Goal: Task Accomplishment & Management: Manage account settings

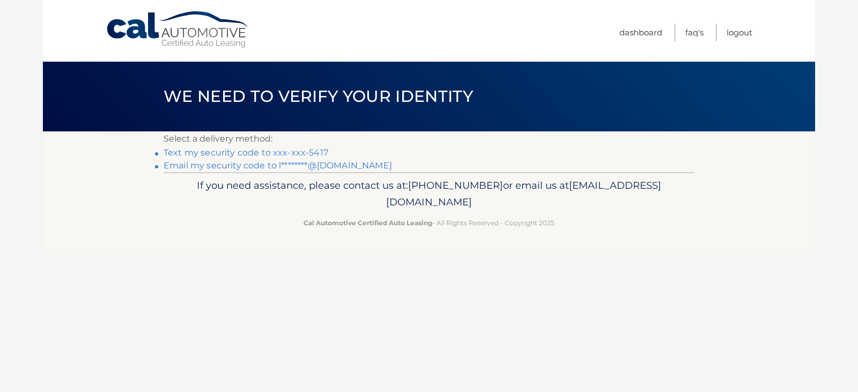
click at [269, 153] on link "Text my security code to xxx-xxx-5417" at bounding box center [246, 153] width 165 height 10
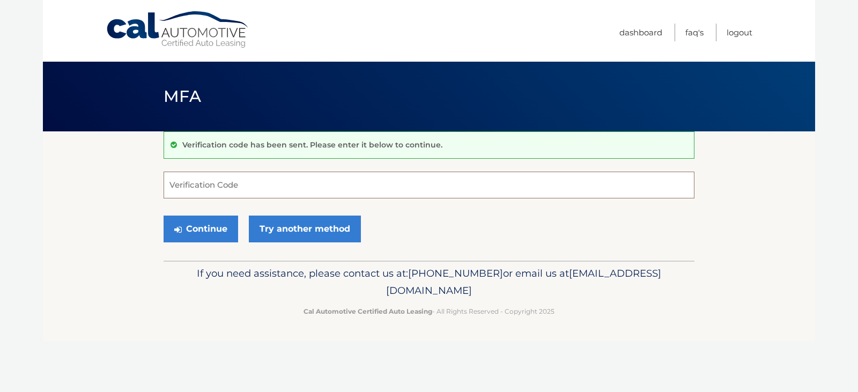
click at [245, 188] on input "Verification Code" at bounding box center [429, 185] width 531 height 27
type input "827936"
click at [219, 230] on button "Continue" at bounding box center [201, 229] width 75 height 27
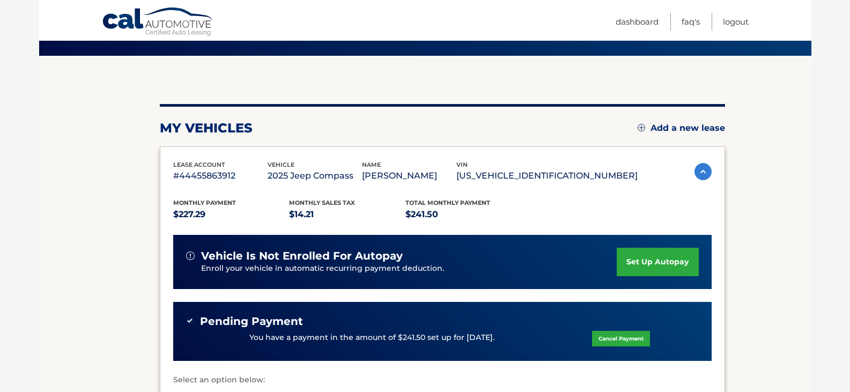
scroll to position [161, 0]
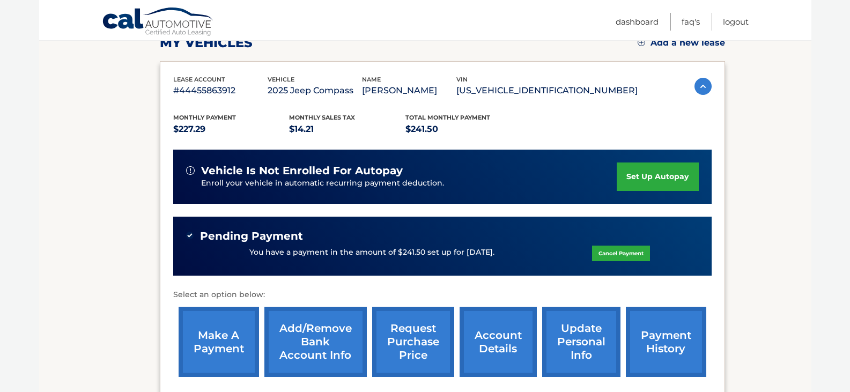
click at [218, 345] on link "make a payment" at bounding box center [219, 342] width 80 height 70
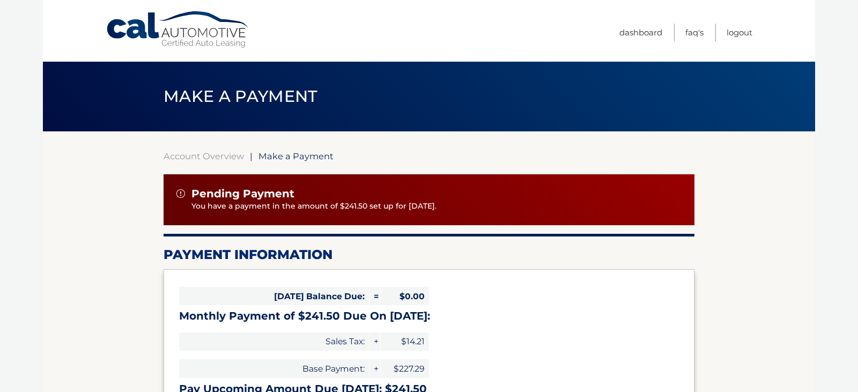
select select "ZGMxNzA2MGMtYjc0Yy00OTA2LWJhNDgtODQ2ZDA4MTYwNzBm"
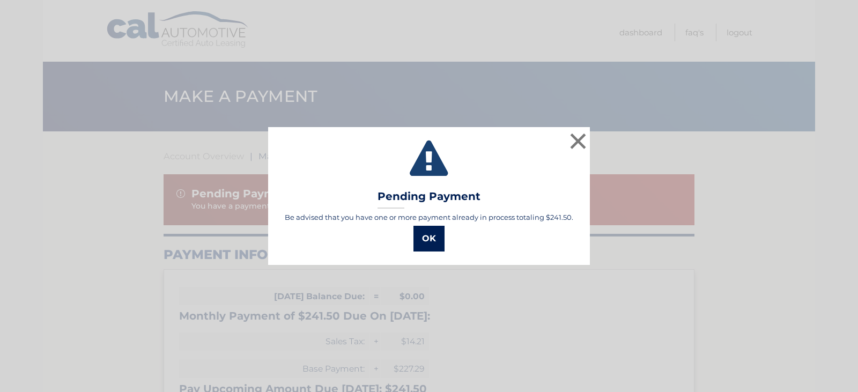
click at [429, 233] on button "OK" at bounding box center [429, 239] width 31 height 26
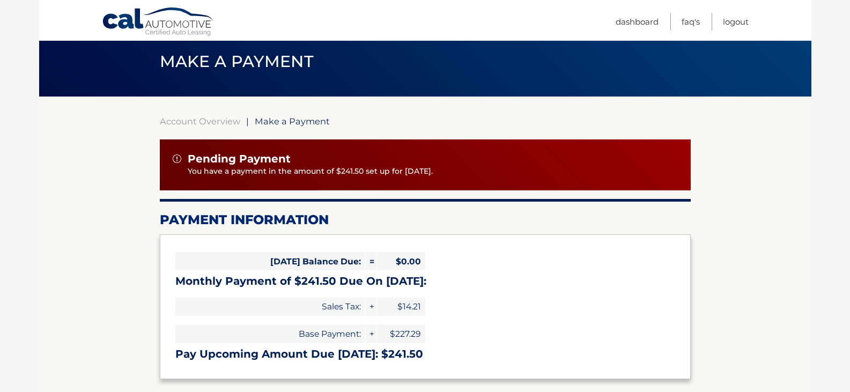
scroll to position [54, 0]
